Goal: Task Accomplishment & Management: Use online tool/utility

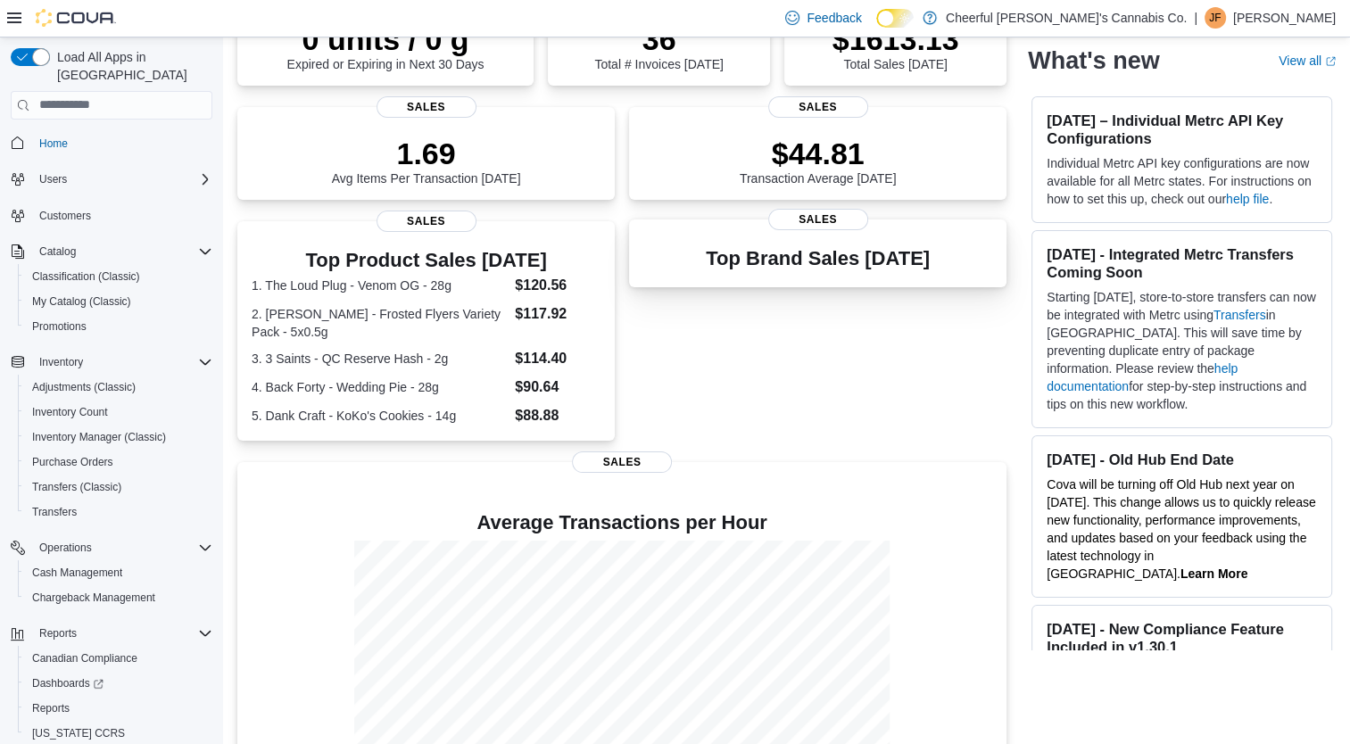
scroll to position [268, 0]
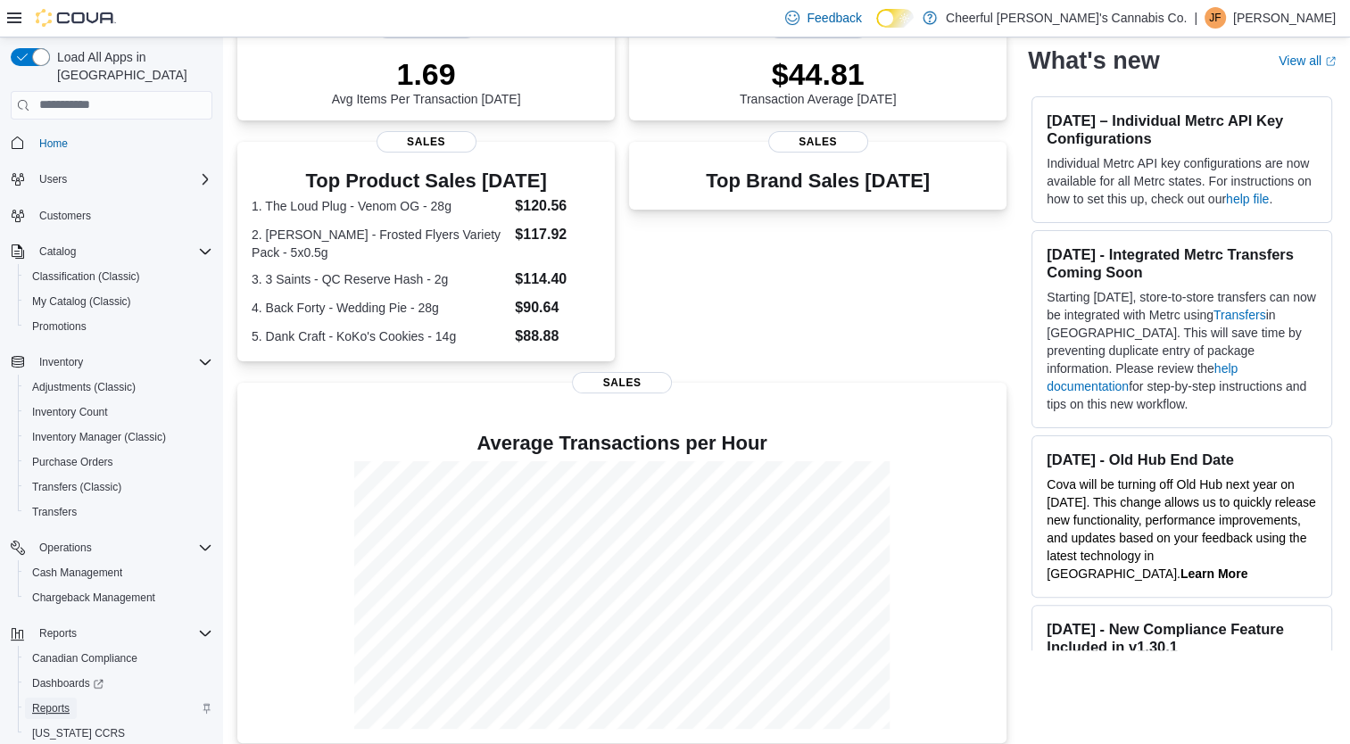
click at [61, 698] on span "Reports" at bounding box center [50, 708] width 37 height 21
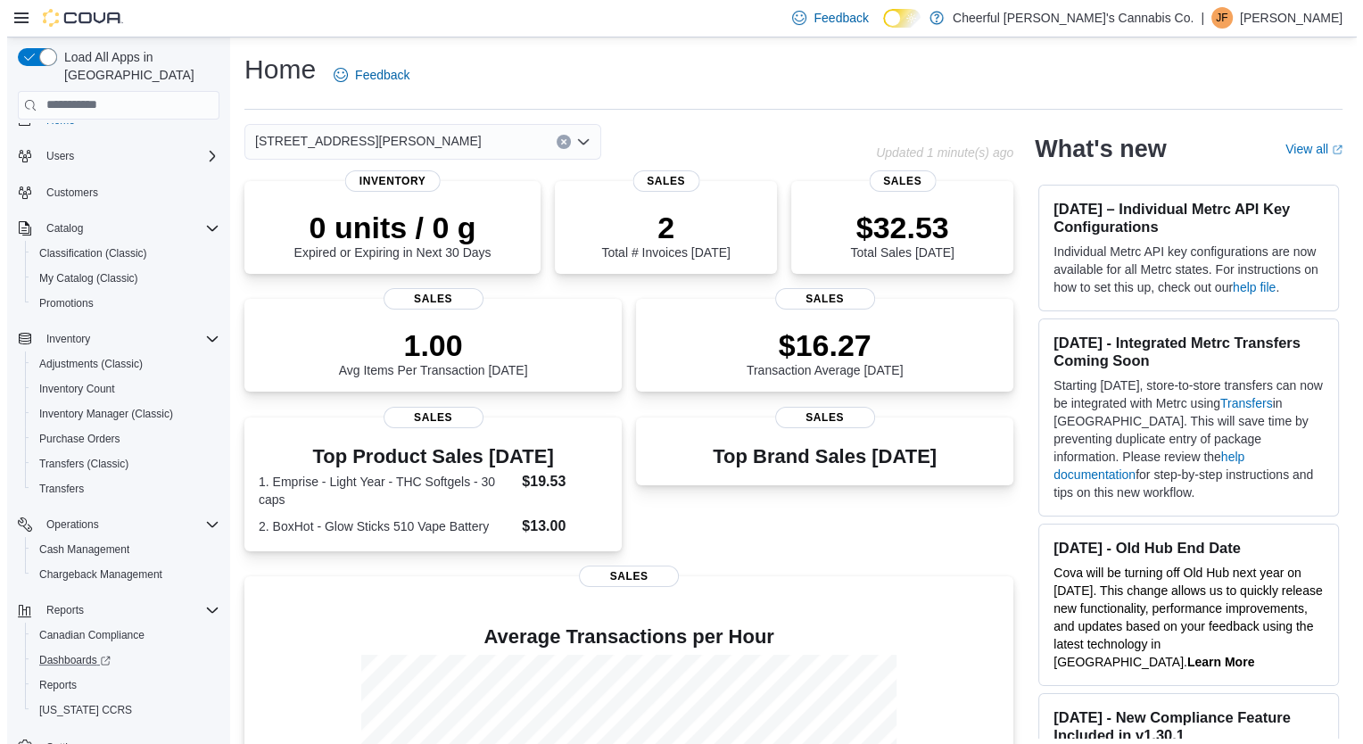
scroll to position [43, 0]
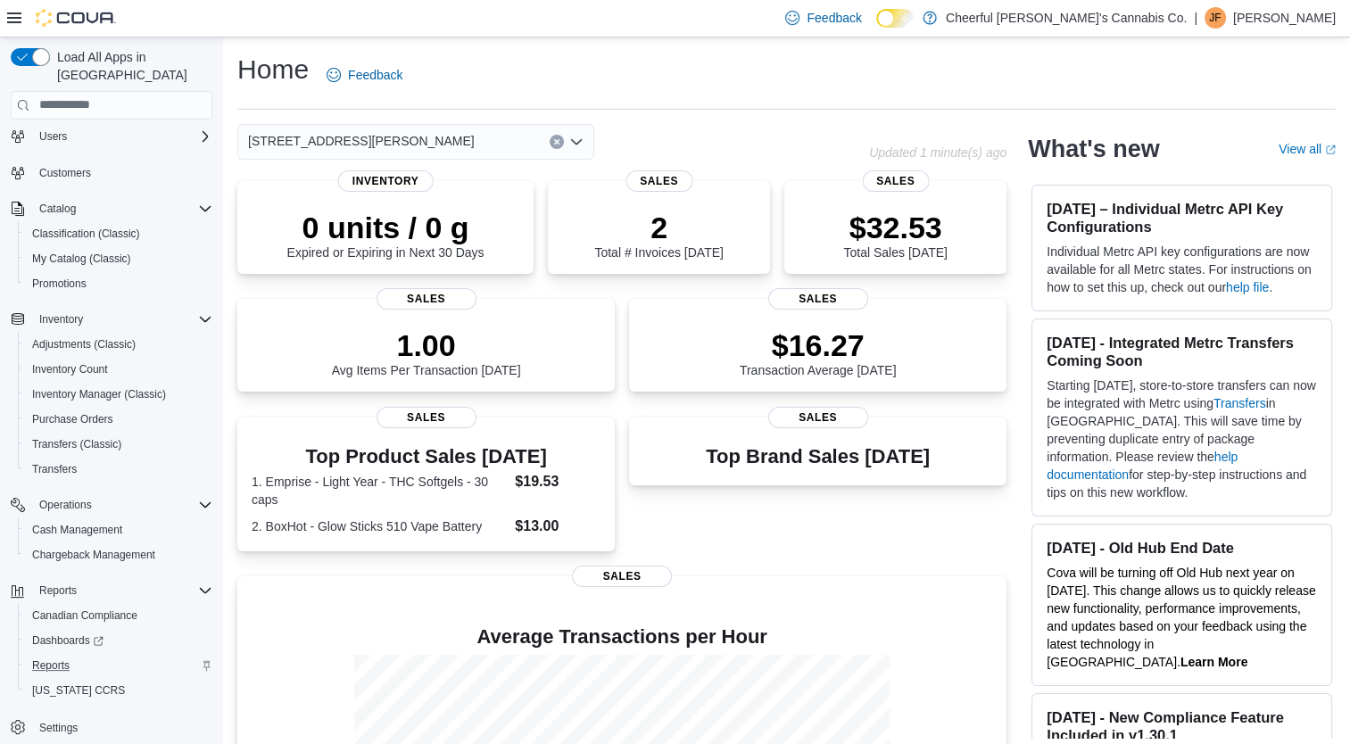
click at [98, 655] on div "Reports" at bounding box center [118, 665] width 187 height 21
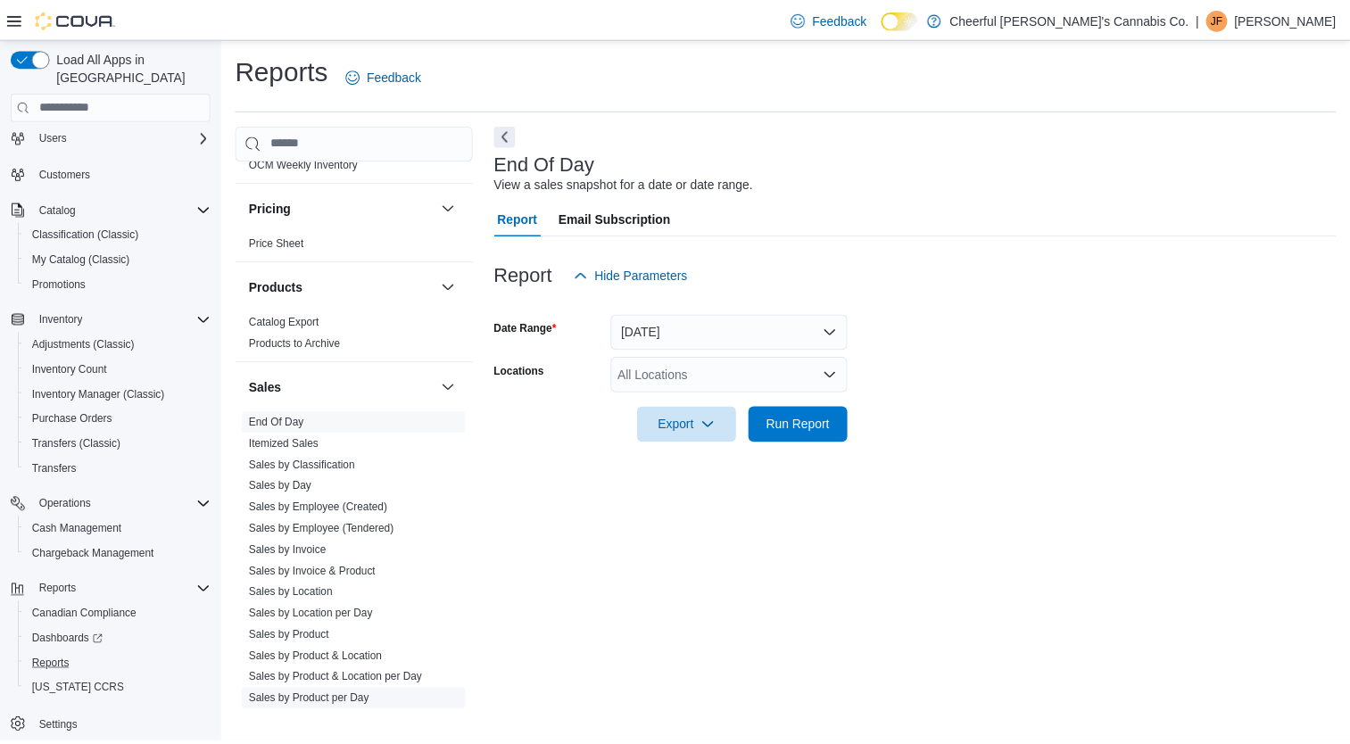
scroll to position [1367, 0]
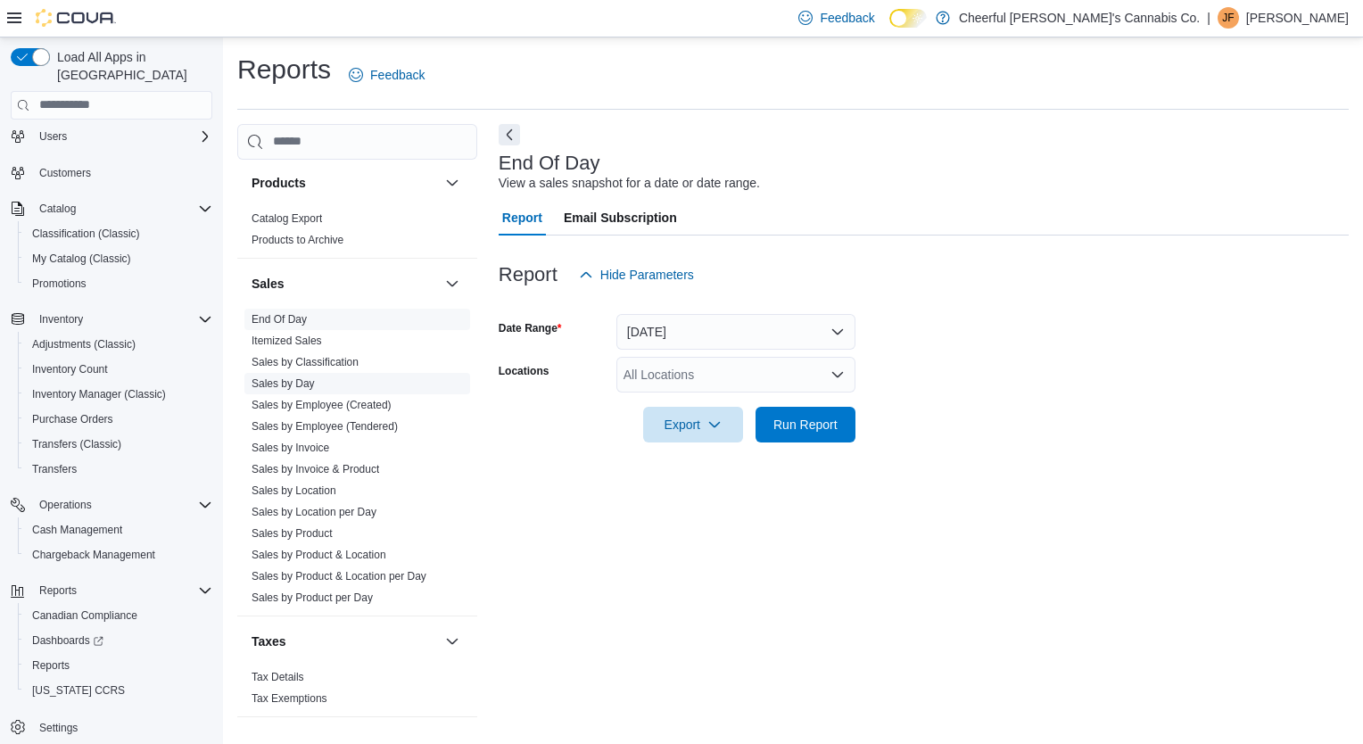
click at [305, 377] on link "Sales by Day" at bounding box center [283, 383] width 63 height 12
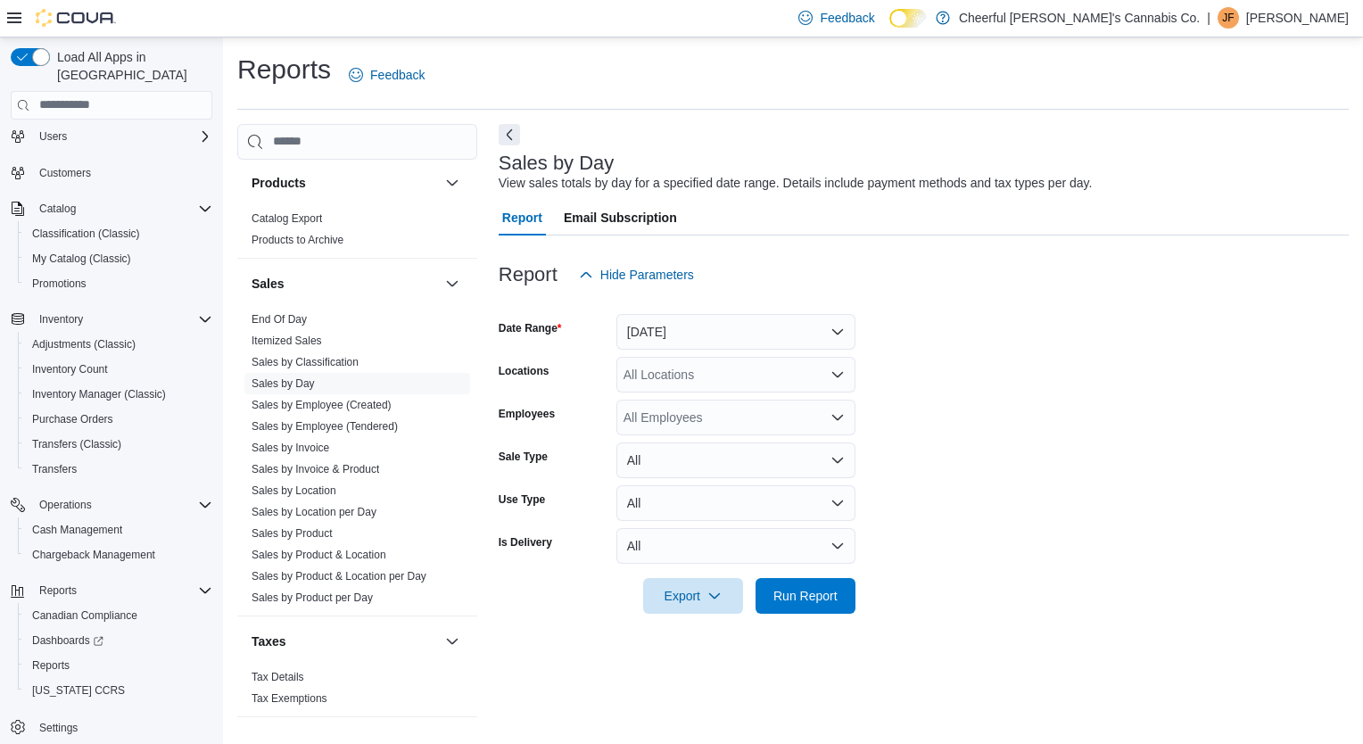
click at [779, 368] on div "All Locations" at bounding box center [735, 375] width 239 height 36
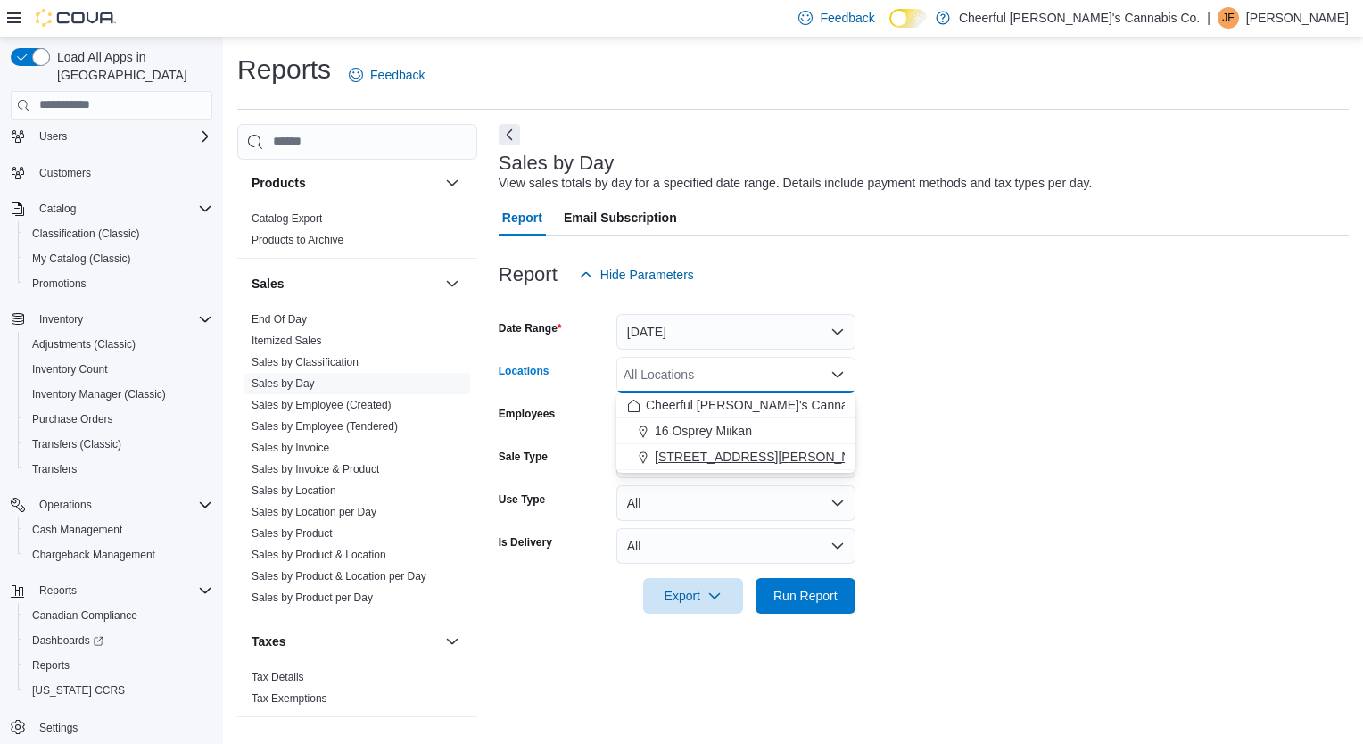
click at [721, 449] on span "[STREET_ADDRESS][PERSON_NAME]" at bounding box center [768, 457] width 227 height 18
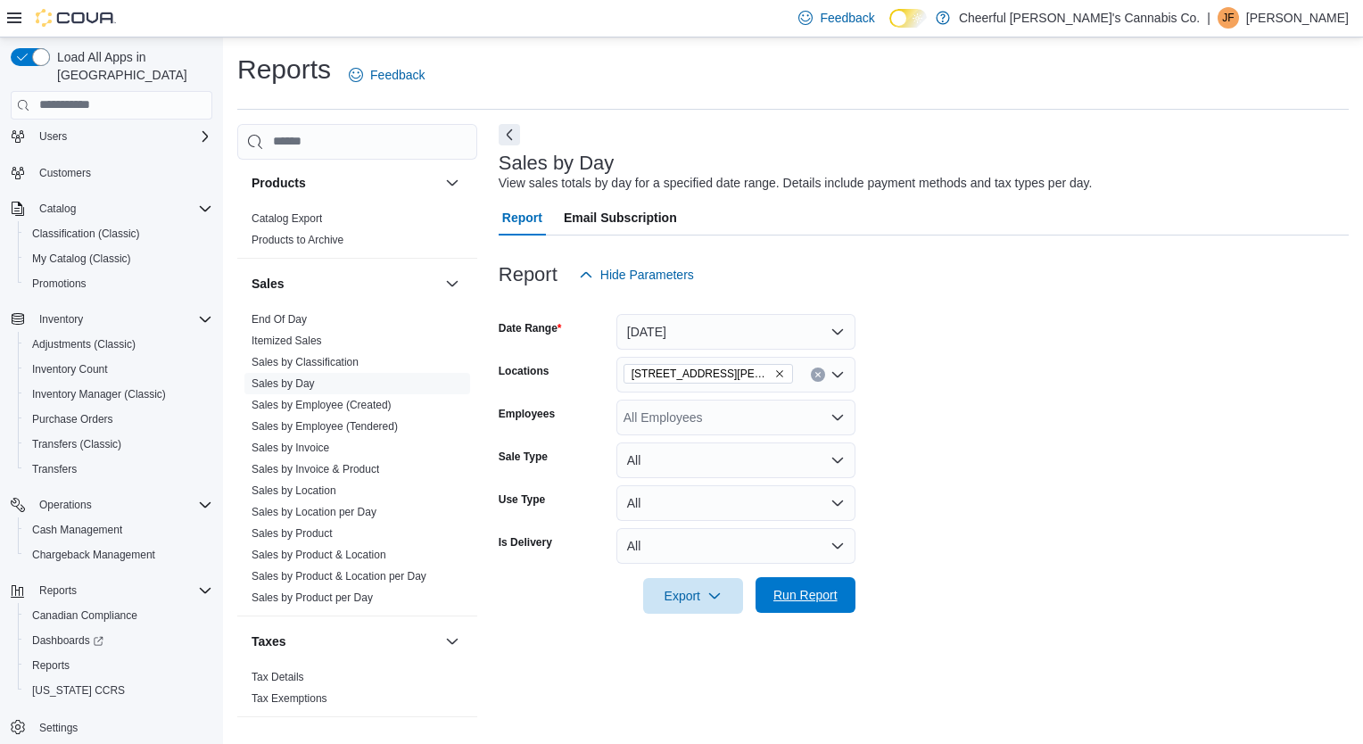
click at [792, 588] on span "Run Report" at bounding box center [805, 595] width 64 height 18
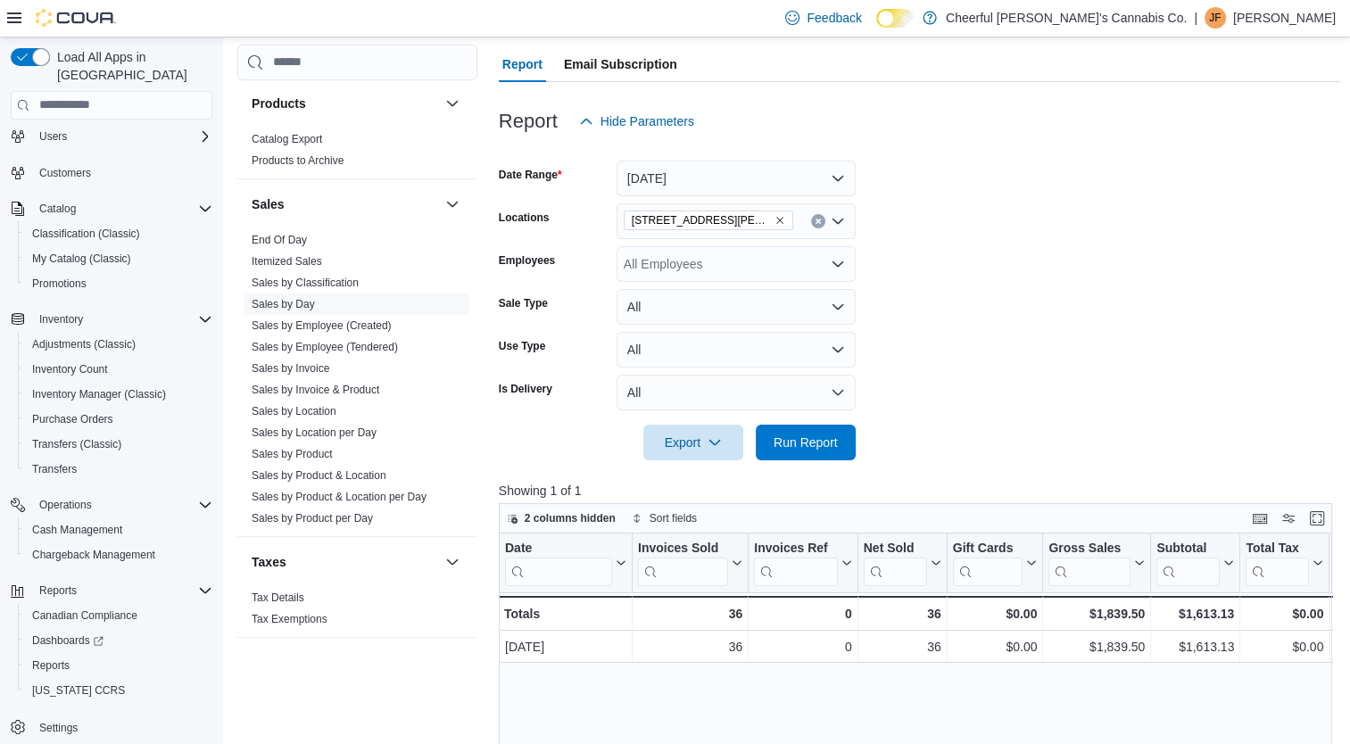
scroll to position [268, 0]
